Goal: Entertainment & Leisure: Consume media (video, audio)

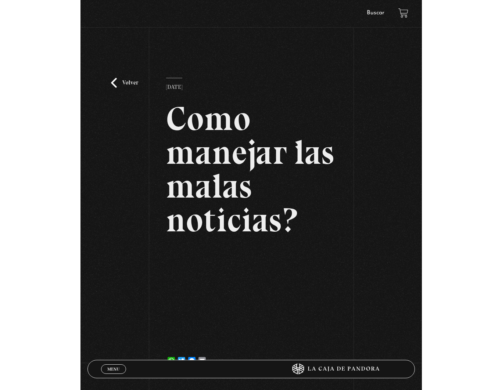
scroll to position [39, 0]
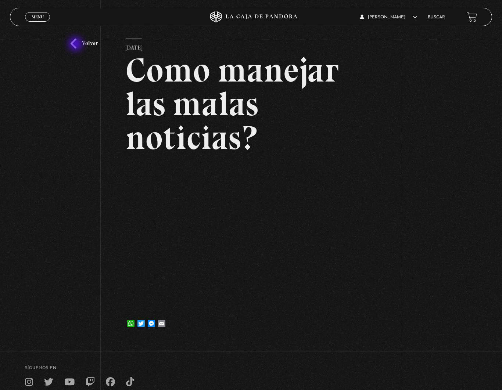
click at [76, 45] on link "Volver" at bounding box center [84, 44] width 27 height 10
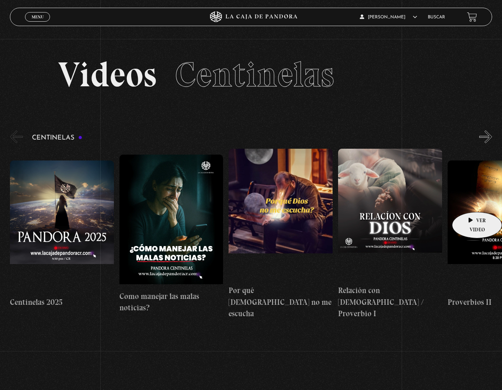
click at [470, 201] on figure at bounding box center [499, 227] width 104 height 132
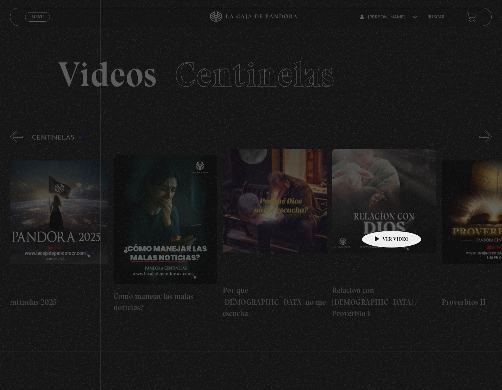
scroll to position [0, 6]
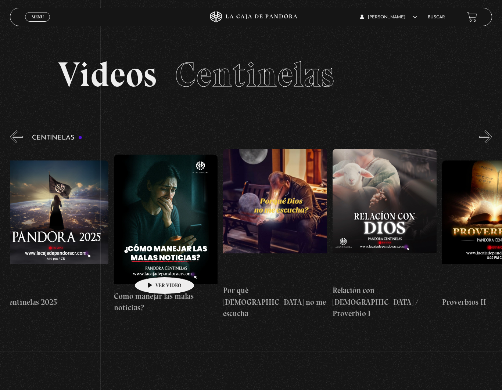
click at [153, 266] on figure at bounding box center [166, 221] width 104 height 132
click at [157, 226] on figure at bounding box center [166, 221] width 104 height 132
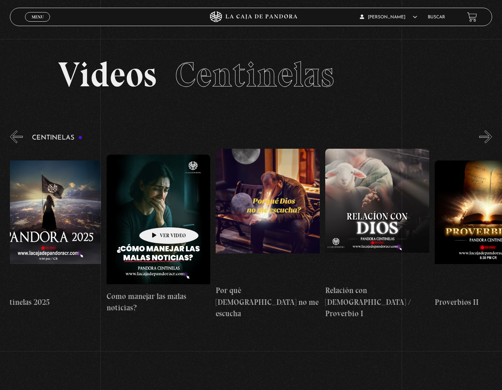
click at [157, 216] on figure at bounding box center [159, 221] width 104 height 132
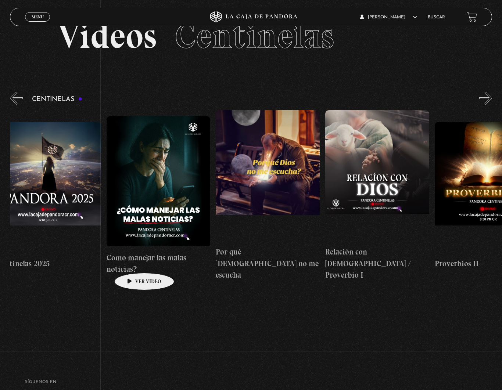
scroll to position [39, 0]
click at [133, 262] on h4 "Como manejar las malas noticias?" at bounding box center [159, 263] width 104 height 23
click at [365, 181] on figure at bounding box center [377, 176] width 104 height 132
